Goal: Task Accomplishment & Management: Manage account settings

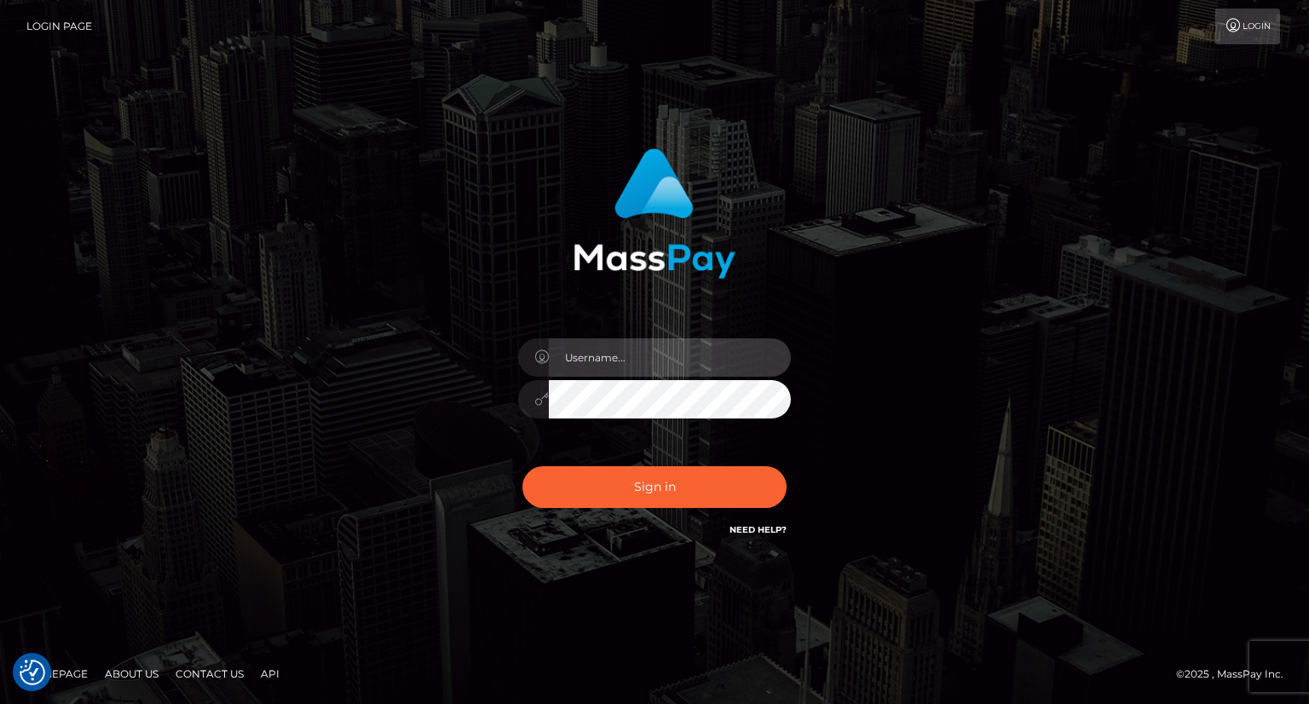
click at [593, 362] on input "text" at bounding box center [670, 357] width 242 height 38
type input "Mirasol.spree"
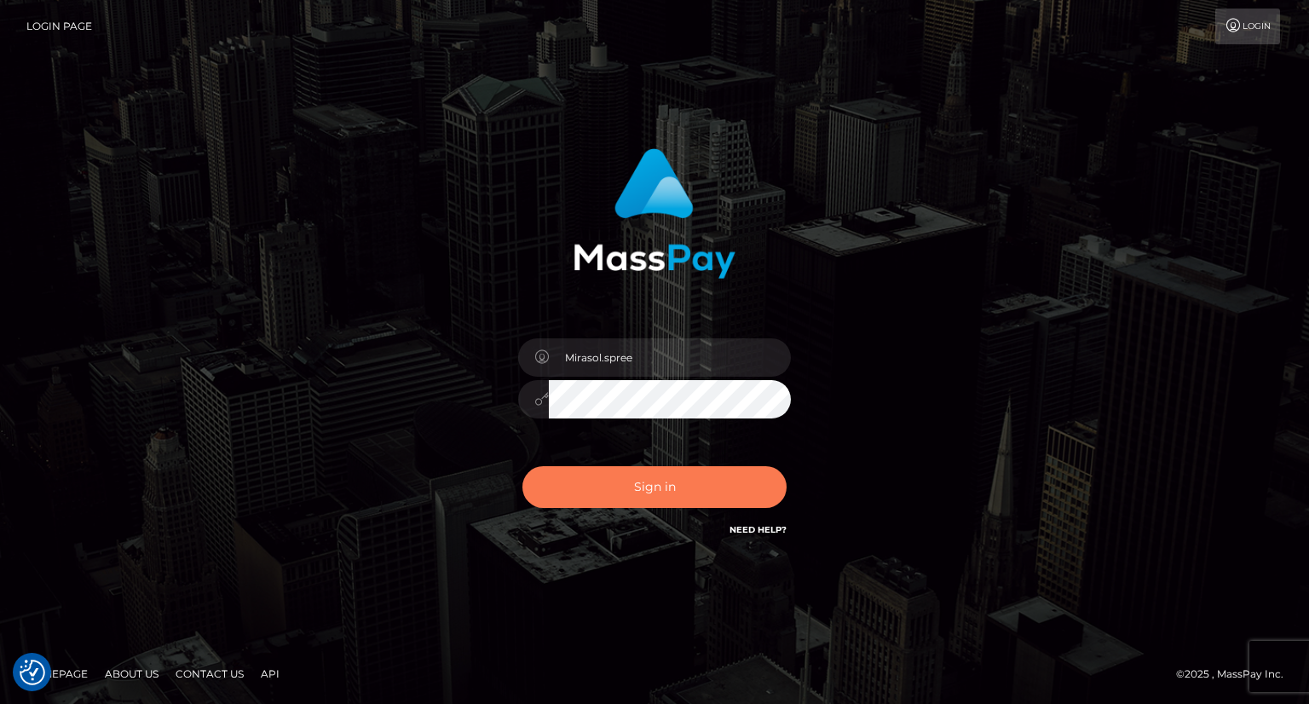
click at [633, 475] on button "Sign in" at bounding box center [655, 487] width 264 height 42
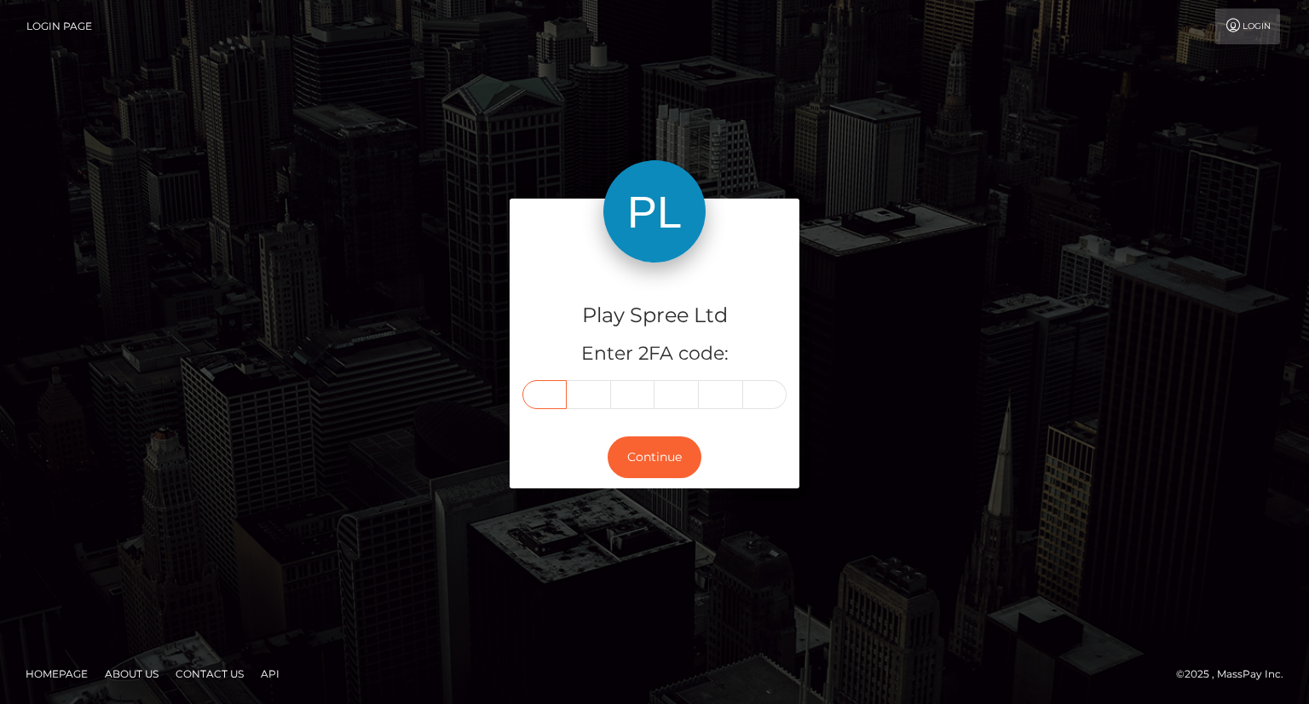
click at [538, 399] on input "text" at bounding box center [545, 394] width 44 height 29
type input "2"
type input "4"
type input "8"
type input "0"
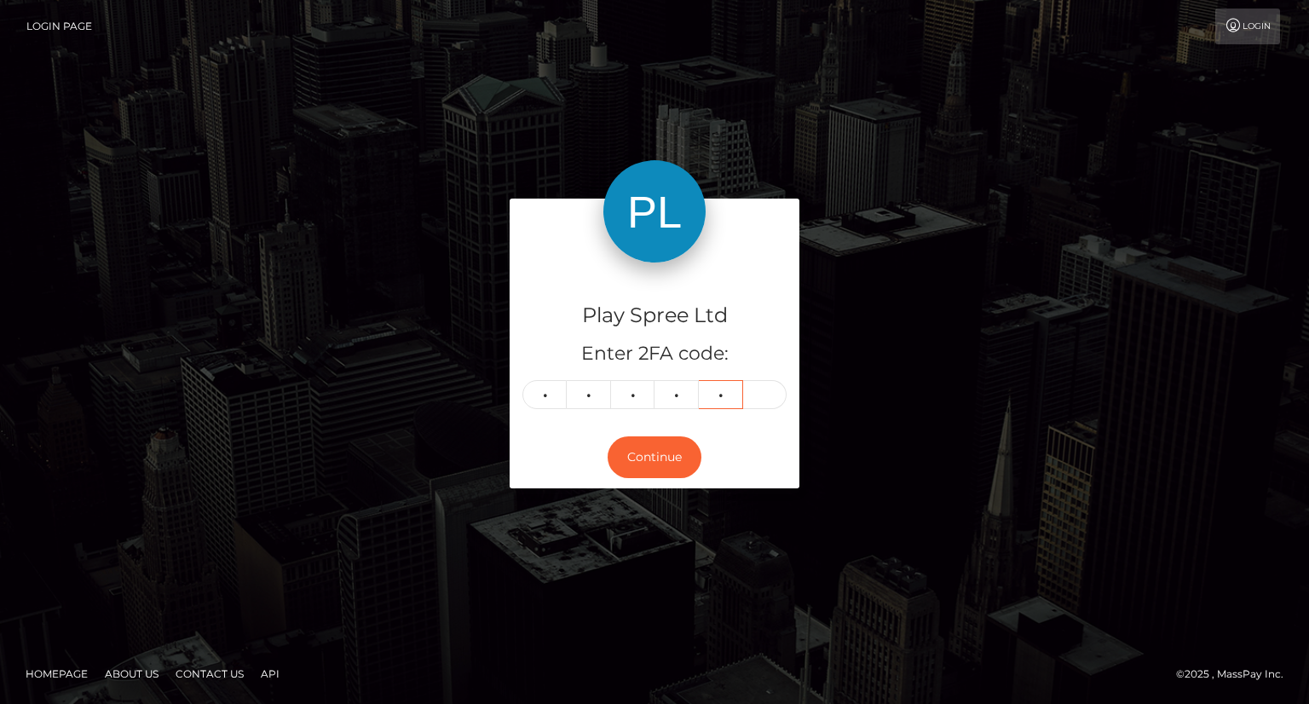
type input "8"
type input "0"
click at [669, 457] on button "Continue" at bounding box center [655, 457] width 94 height 42
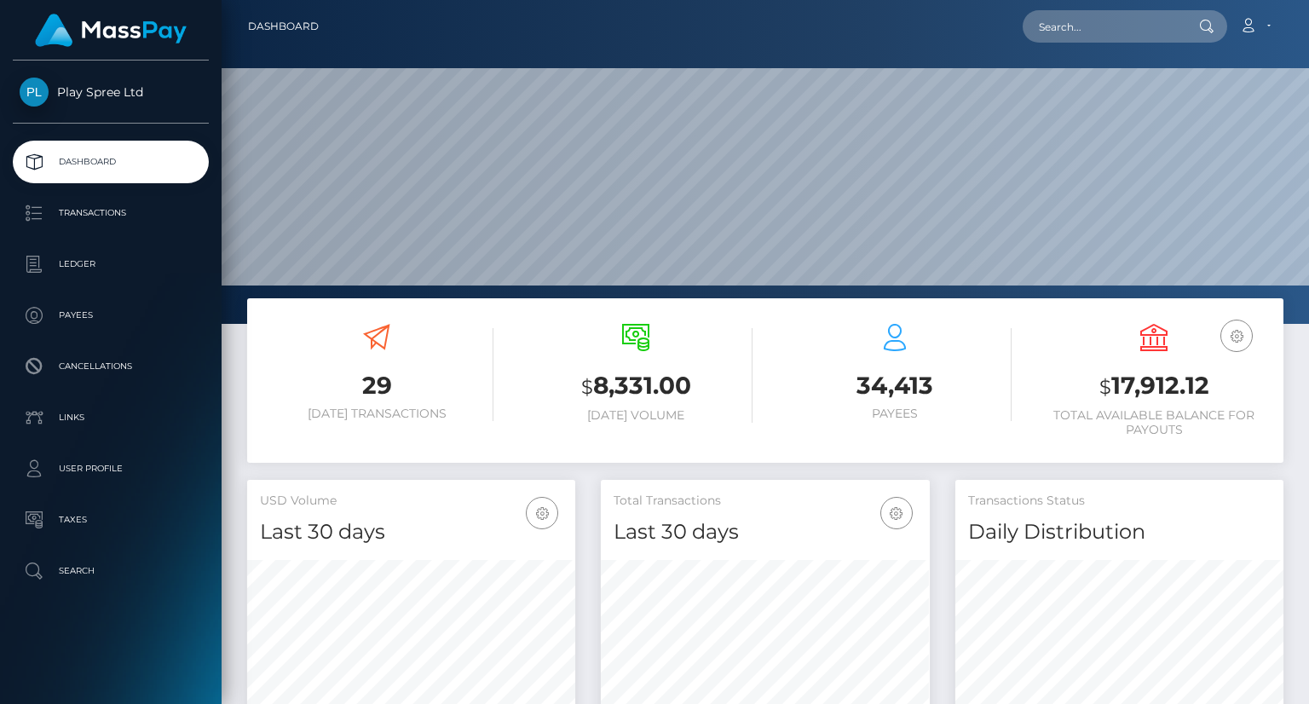
scroll to position [302, 327]
drag, startPoint x: 1111, startPoint y: 379, endPoint x: 1210, endPoint y: 381, distance: 99.7
click at [1210, 381] on h3 "$ 17,912.12" at bounding box center [1154, 386] width 234 height 35
copy h3 "17,912.12"
